Goal: Transaction & Acquisition: Book appointment/travel/reservation

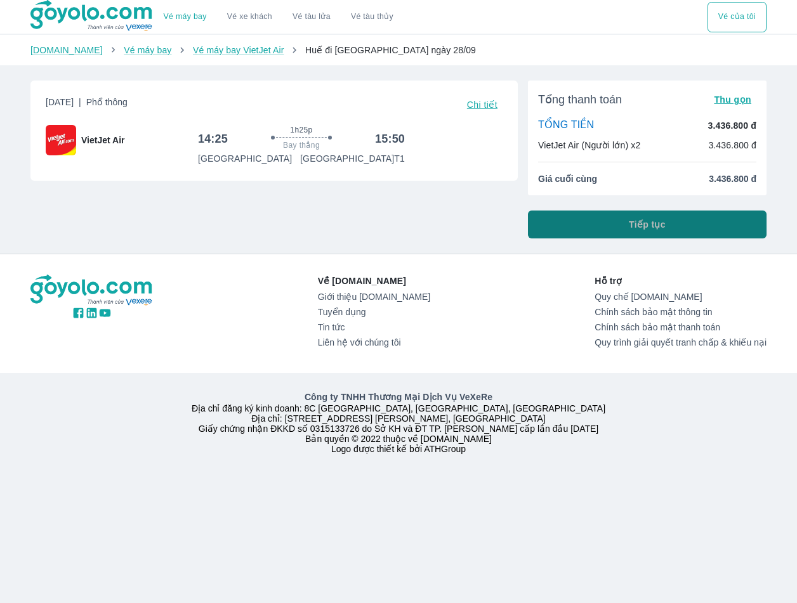
click at [677, 219] on button "Tiếp tục" at bounding box center [647, 225] width 238 height 28
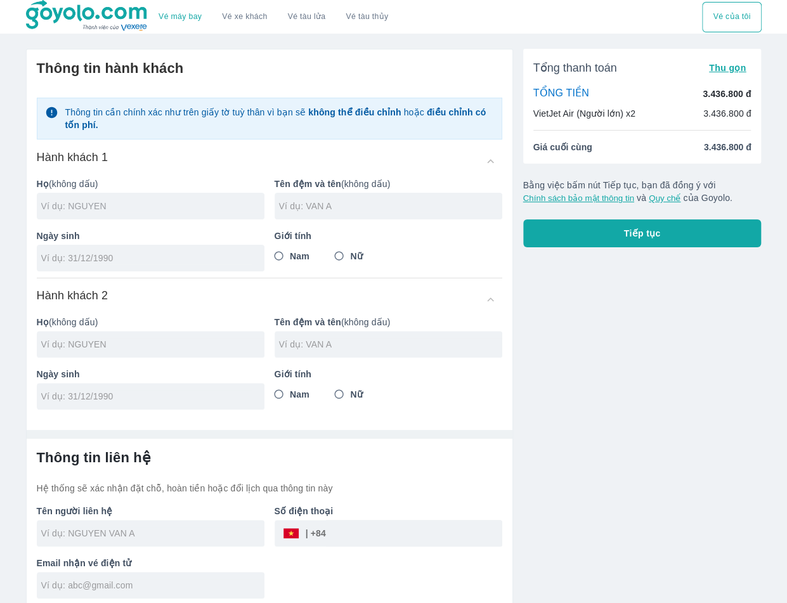
click at [200, 205] on input "text" at bounding box center [152, 206] width 223 height 13
type input "PHAM"
click at [440, 200] on input "text" at bounding box center [390, 206] width 223 height 13
type input "LE HOAI THANH"
click at [166, 259] on input "tel" at bounding box center [146, 258] width 211 height 13
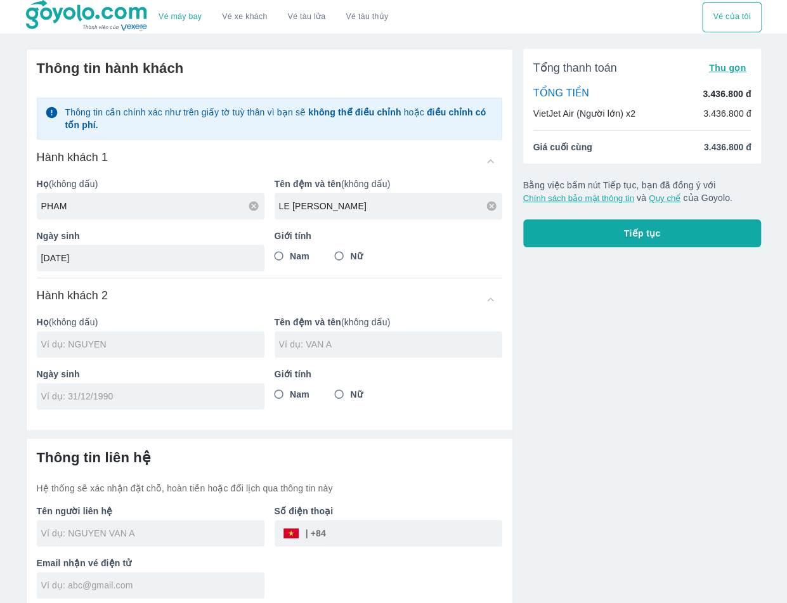
type input "19/11/1992"
click at [283, 254] on input "Nam" at bounding box center [279, 256] width 23 height 23
radio input "true"
click at [165, 344] on input "text" at bounding box center [152, 344] width 223 height 13
type input "PHAM LE HOAI THANH"
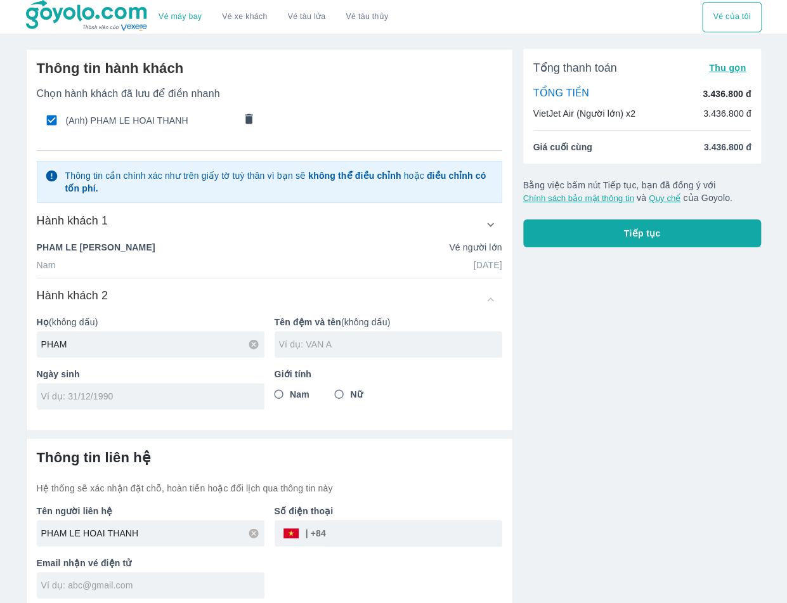
type input "PHAM"
click at [307, 341] on input "text" at bounding box center [390, 344] width 223 height 13
type input "THI THU BA"
click at [189, 401] on input "tel" at bounding box center [146, 396] width 211 height 13
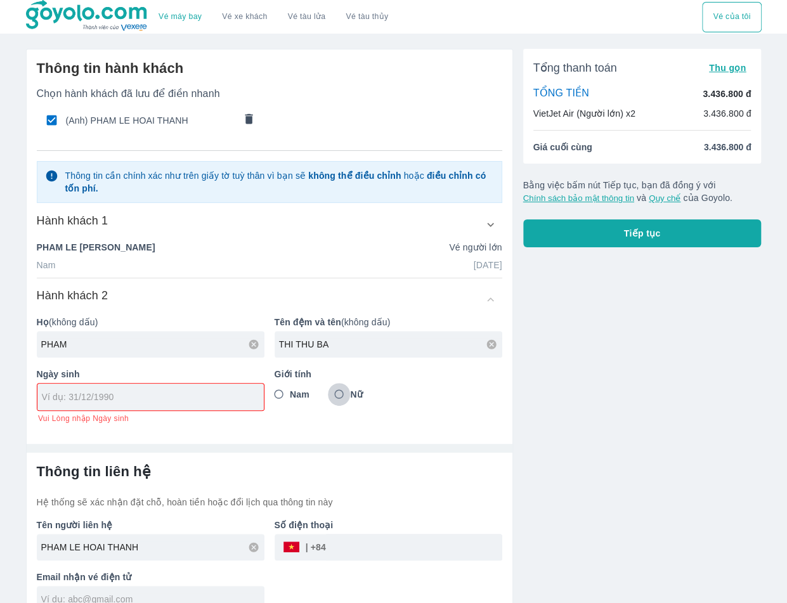
click at [337, 396] on input "Nữ" at bounding box center [339, 394] width 23 height 23
radio input "true"
click at [221, 397] on input "tel" at bounding box center [146, 397] width 209 height 13
type input "07/08/2001"
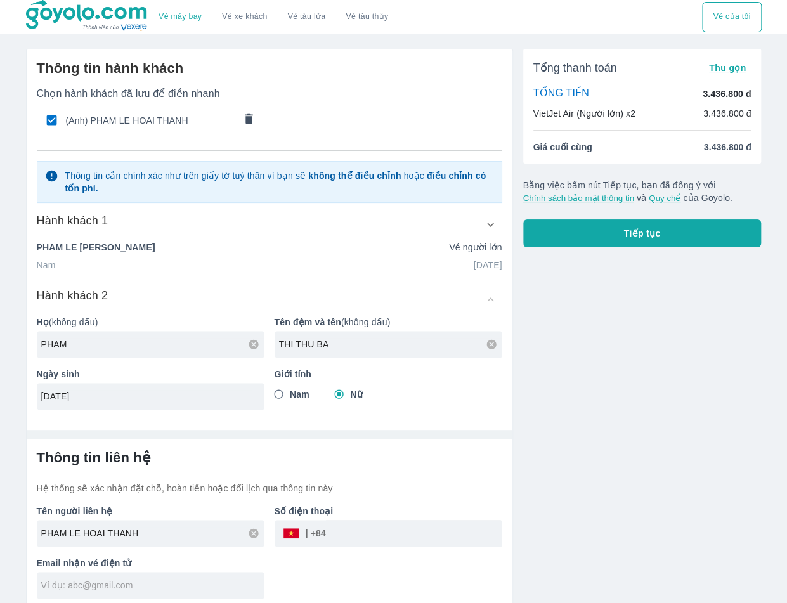
click at [583, 388] on div "Tổng thanh toán Thu gọn TỔNG TIỀN 3.436.800 đ VietJet Air (Người lớn) x2 3.436.…" at bounding box center [637, 324] width 249 height 571
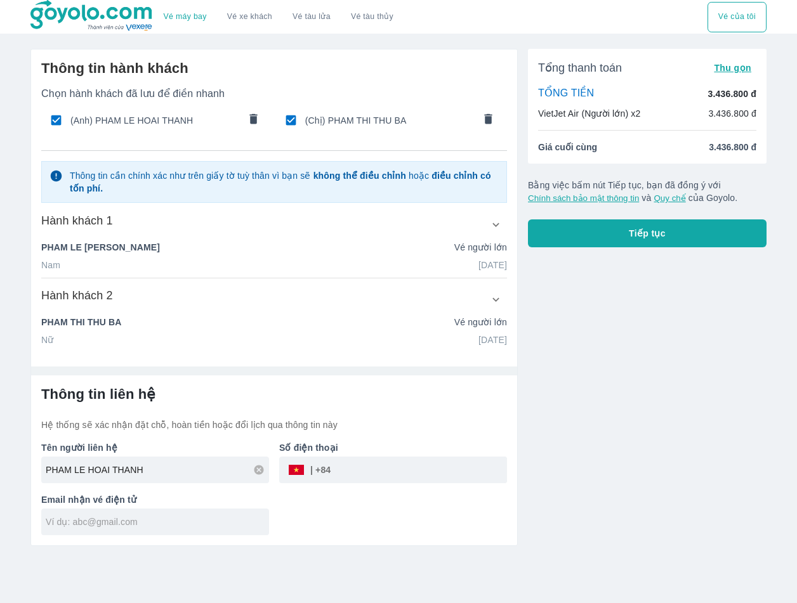
click at [395, 476] on input "tel" at bounding box center [418, 470] width 176 height 30
type input "938556813"
click at [98, 526] on input "text" at bounding box center [157, 522] width 223 height 13
type input "rio.thanhpham@gmail.com"
click at [612, 414] on div "Tổng thanh toán Thu gọn TỔNG TIỀN 3.436.800 đ VietJet Air (Người lớn) x2 3.436.…" at bounding box center [641, 292] width 249 height 507
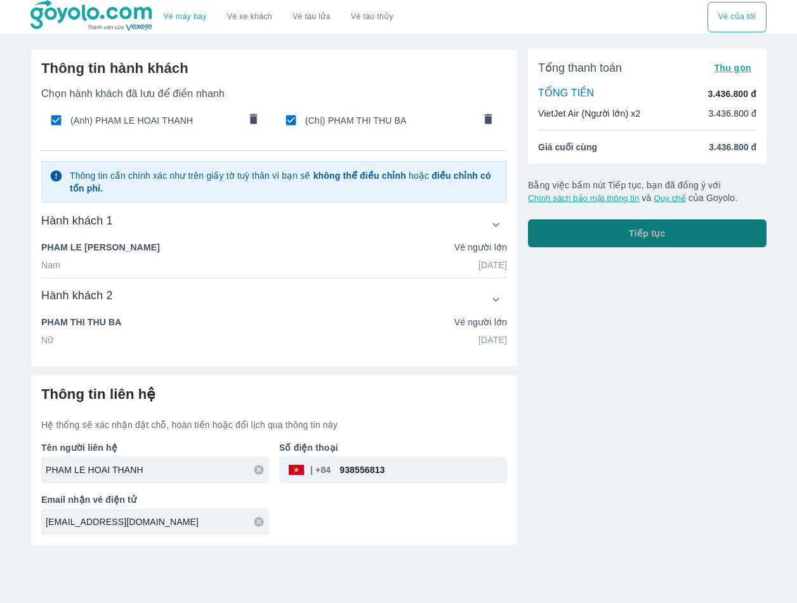
click at [649, 227] on span "Tiếp tục" at bounding box center [646, 233] width 37 height 13
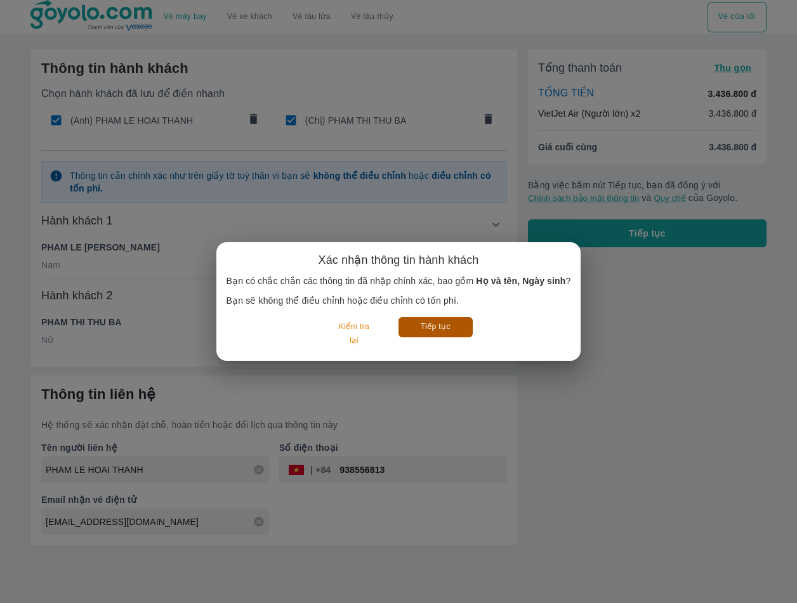
click at [433, 327] on button "Tiếp tục" at bounding box center [435, 327] width 74 height 20
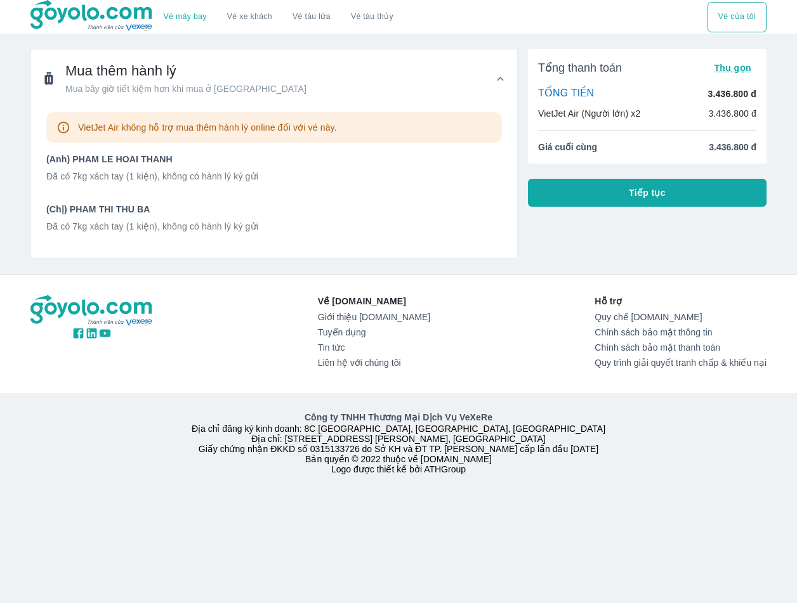
click at [643, 197] on span "Tiếp tục" at bounding box center [646, 192] width 37 height 13
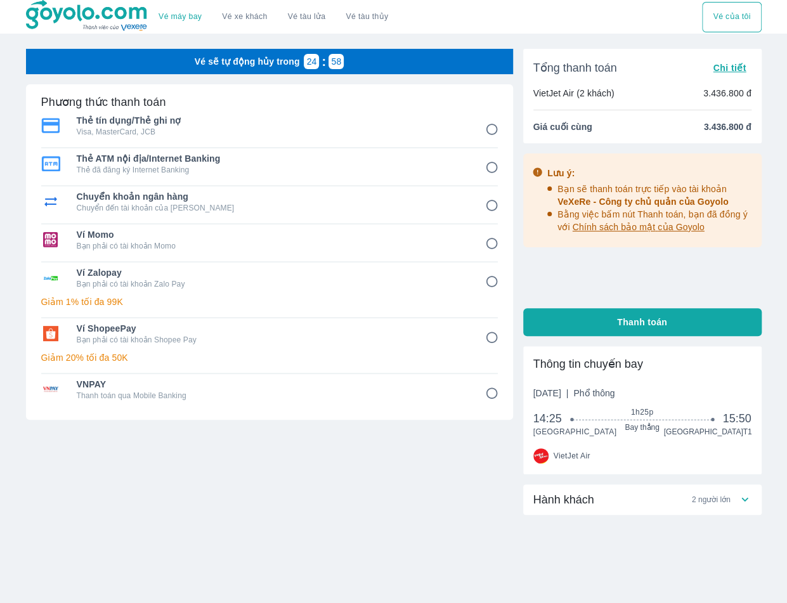
click at [114, 133] on p "Visa, MasterCard, JCB" at bounding box center [272, 132] width 391 height 10
radio input "true"
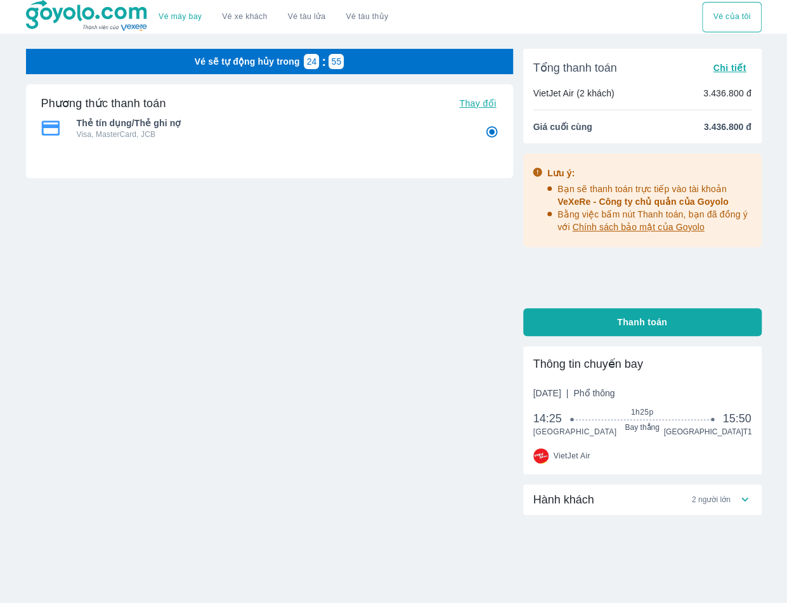
click at [641, 318] on span "Thanh toán" at bounding box center [642, 322] width 50 height 13
radio input "false"
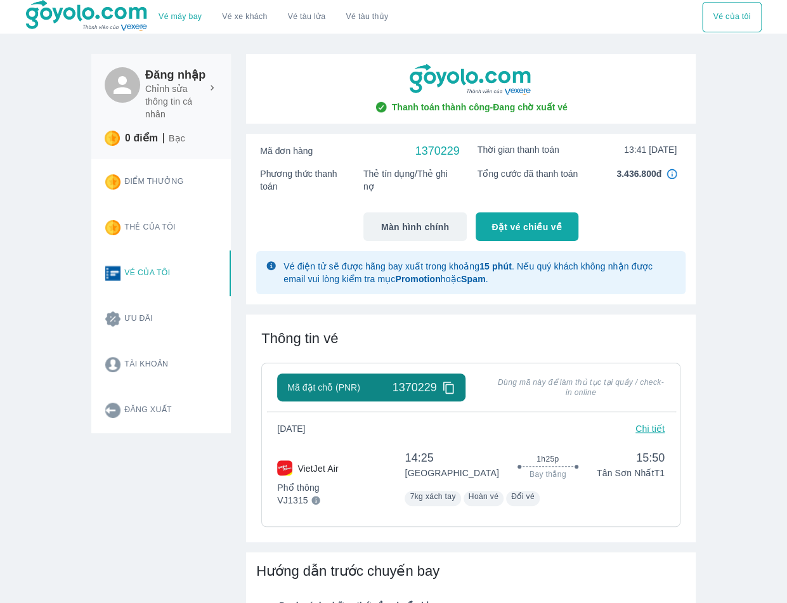
click at [739, 241] on div "Vé máy bay Vé xe khách Vé tàu lửa Vé tàu thủy Vé của tôi Đăng nhập Chỉnh sửa th…" at bounding box center [393, 569] width 787 height 1139
drag, startPoint x: 737, startPoint y: 567, endPoint x: 687, endPoint y: 571, distance: 50.3
click at [737, 567] on div "Vé máy bay Vé xe khách Vé tàu lửa Vé tàu thủy Vé của tôi Đăng nhập Chỉnh sửa th…" at bounding box center [393, 569] width 787 height 1139
